Goal: Task Accomplishment & Management: Manage account settings

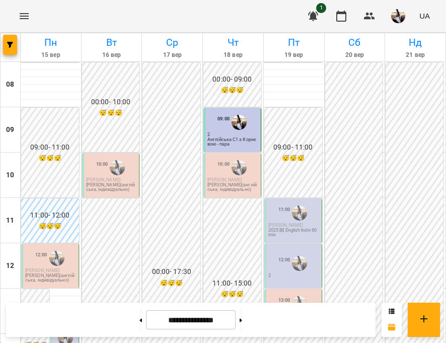
scroll to position [137, 0]
click at [50, 319] on div "13:45 2 2025 [8] English Pairs 60 min" at bounding box center [64, 341] width 28 height 44
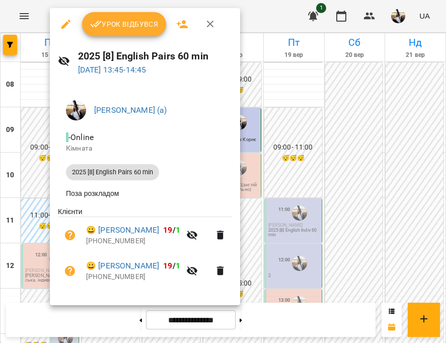
click at [133, 25] on span "Урок відбувся" at bounding box center [124, 24] width 68 height 12
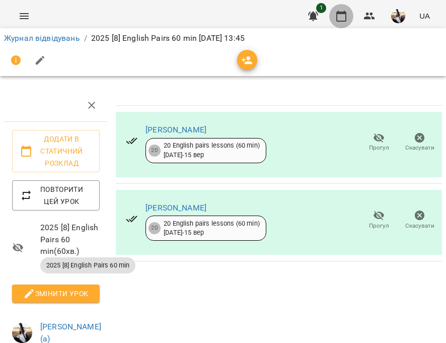
click at [341, 9] on button "button" at bounding box center [341, 16] width 24 height 24
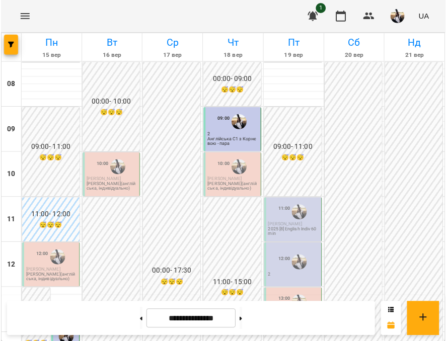
scroll to position [188, 0]
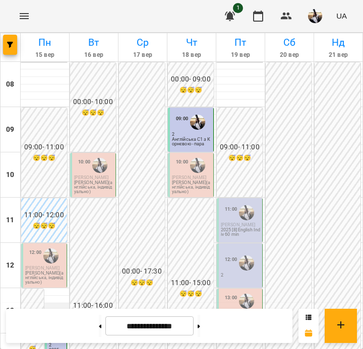
scroll to position [69, 0]
click at [22, 244] on div "12:00 [PERSON_NAME] [PERSON_NAME](англійська, індивідуально)" at bounding box center [44, 266] width 46 height 44
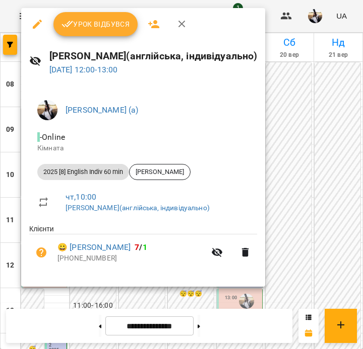
click at [106, 25] on span "Урок відбувся" at bounding box center [95, 24] width 68 height 12
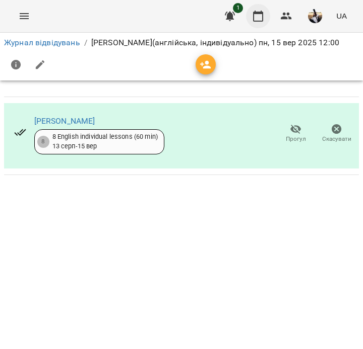
click at [250, 18] on button "button" at bounding box center [258, 16] width 24 height 24
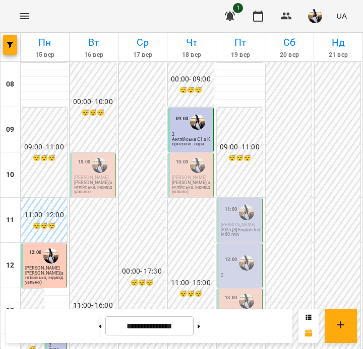
scroll to position [315, 0]
